Goal: Task Accomplishment & Management: Manage account settings

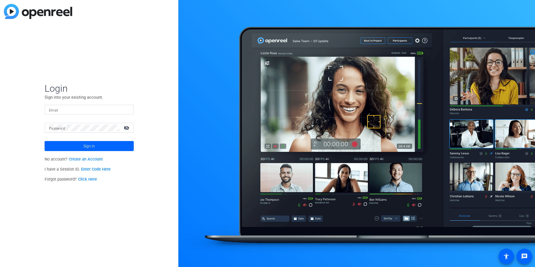
type input "[EMAIL_ADDRESS][DOMAIN_NAME]"
click at [82, 109] on input "[EMAIL_ADDRESS][DOMAIN_NAME]" at bounding box center [89, 109] width 80 height 7
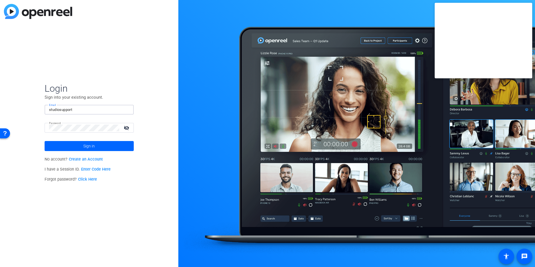
click at [126, 109] on img at bounding box center [125, 109] width 4 height 7
type input "[EMAIL_ADDRESS][DOMAIN_NAME]"
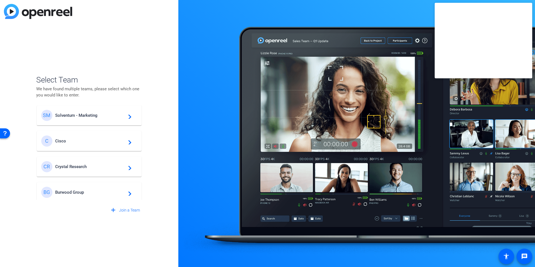
scroll to position [211, 0]
click at [79, 163] on span "Crystal Research" at bounding box center [90, 163] width 70 height 5
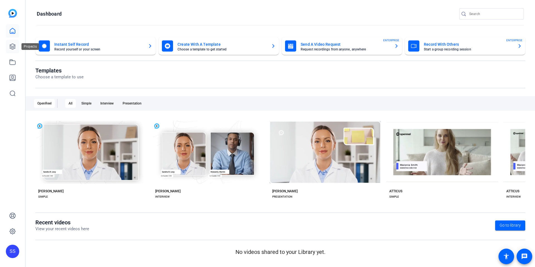
click at [15, 48] on icon at bounding box center [12, 46] width 7 height 7
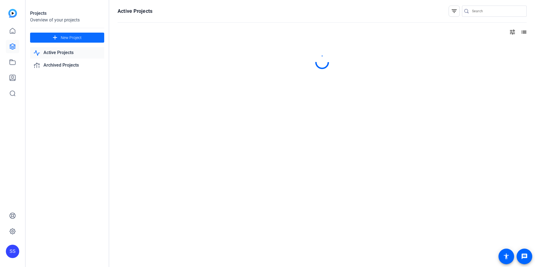
scroll to position [0, 0]
click at [79, 153] on div "Projects Overview of your projects add New Project Active Projects Archived Pro…" at bounding box center [68, 133] width 84 height 267
click at [131, 49] on div "First project" at bounding box center [167, 45] width 92 height 8
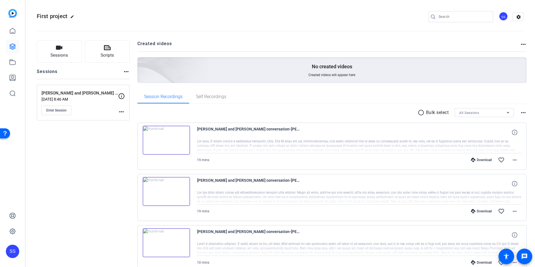
click at [134, 67] on div "Sessions Scripts Sessions more_horiz [PERSON_NAME] and [PERSON_NAME] conversati…" at bounding box center [280, 267] width 509 height 468
click at [501, 17] on div "SS" at bounding box center [503, 16] width 9 height 9
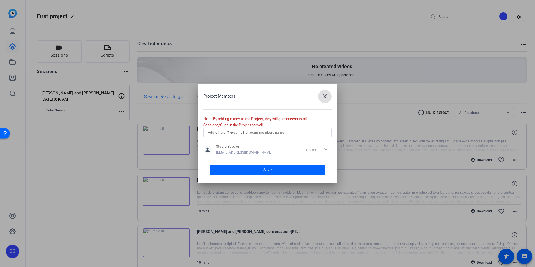
click at [237, 131] on input "text" at bounding box center [267, 132] width 119 height 7
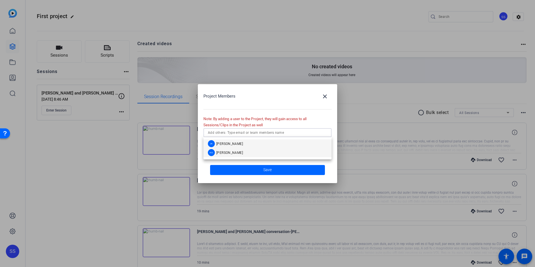
click at [232, 152] on span "[PERSON_NAME]" at bounding box center [229, 152] width 27 height 4
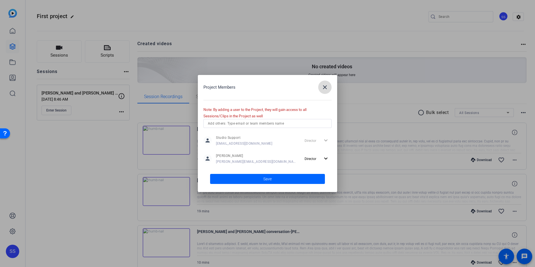
click at [327, 86] on mat-icon "close" at bounding box center [324, 87] width 7 height 7
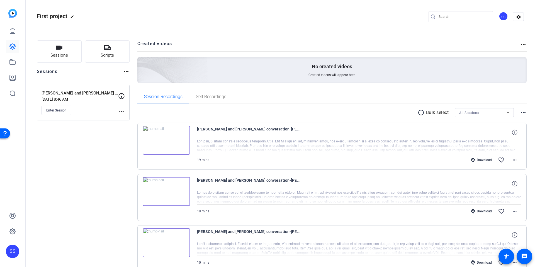
click at [502, 17] on div "SS" at bounding box center [503, 16] width 9 height 9
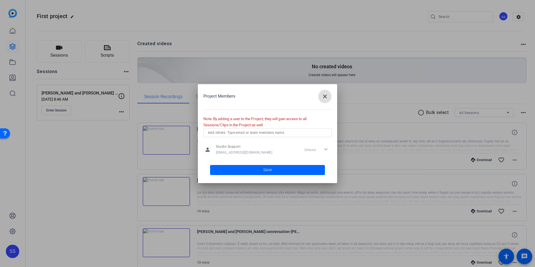
click at [291, 40] on div at bounding box center [267, 133] width 535 height 267
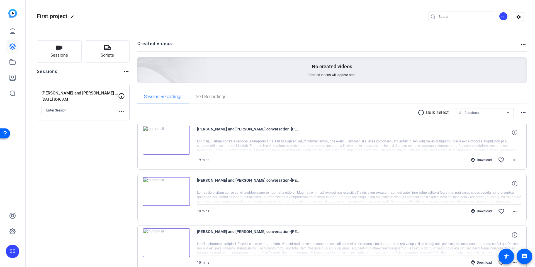
click at [85, 175] on div "Sessions Scripts Sessions more_horiz [PERSON_NAME] and [PERSON_NAME] conversati…" at bounding box center [83, 267] width 93 height 455
click at [13, 77] on icon at bounding box center [12, 77] width 7 height 7
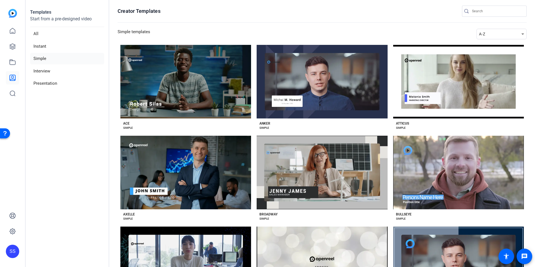
click at [12, 55] on div at bounding box center [12, 62] width 13 height 76
click at [13, 53] on div at bounding box center [12, 62] width 13 height 76
click at [17, 49] on link at bounding box center [12, 46] width 13 height 13
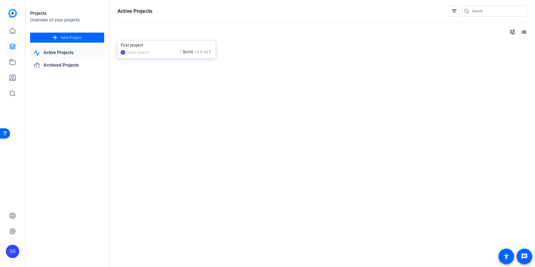
click at [262, 19] on openreel-divider-bar at bounding box center [322, 23] width 409 height 12
click at [148, 41] on img at bounding box center [167, 41] width 98 height 0
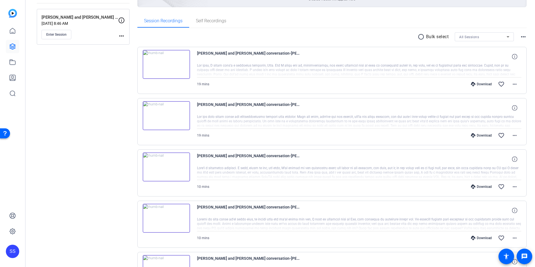
scroll to position [75, 0]
click at [445, 70] on div at bounding box center [359, 71] width 324 height 14
click at [514, 58] on icon at bounding box center [514, 56] width 5 height 5
click at [514, 58] on mat-icon "close" at bounding box center [514, 56] width 7 height 7
click at [254, 72] on div at bounding box center [359, 71] width 324 height 14
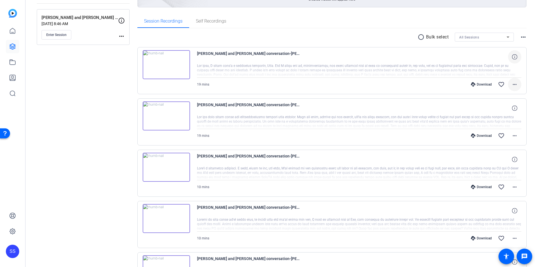
click at [515, 84] on span at bounding box center [514, 84] width 13 height 13
click at [359, 94] on div at bounding box center [267, 133] width 535 height 267
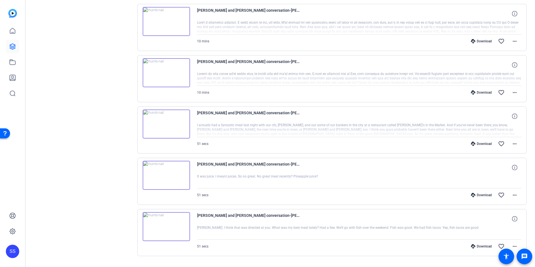
click at [104, 124] on div "Sessions Scripts Sessions more_horiz [PERSON_NAME] and [PERSON_NAME] conversati…" at bounding box center [83, 46] width 93 height 455
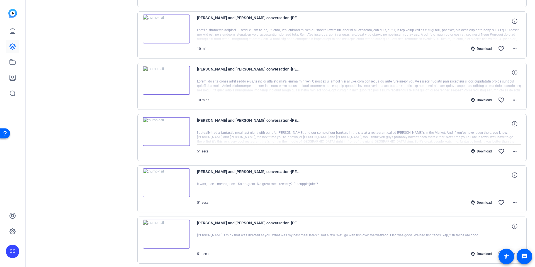
scroll to position [213, 0]
